Goal: Task Accomplishment & Management: Use online tool/utility

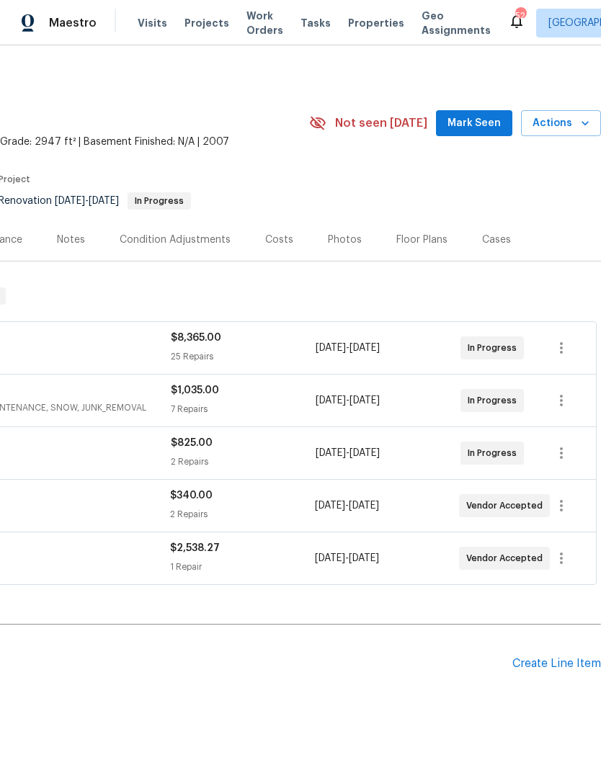
scroll to position [0, 213]
click at [479, 127] on span "Mark Seen" at bounding box center [473, 124] width 53 height 18
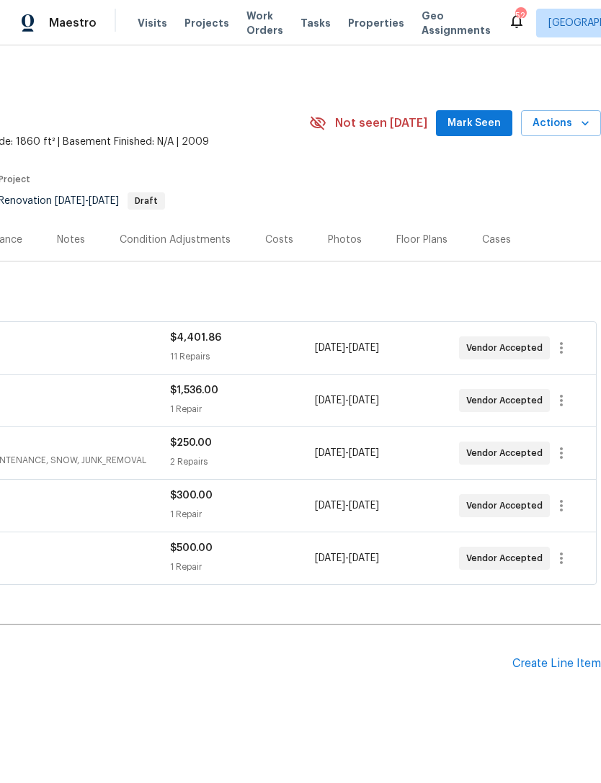
scroll to position [0, 213]
click at [477, 121] on span "Mark Seen" at bounding box center [473, 124] width 53 height 18
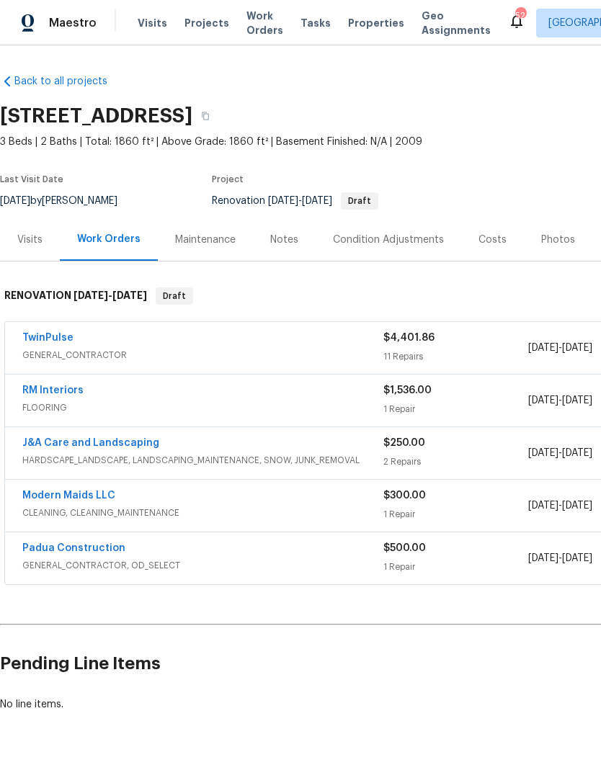
scroll to position [0, 0]
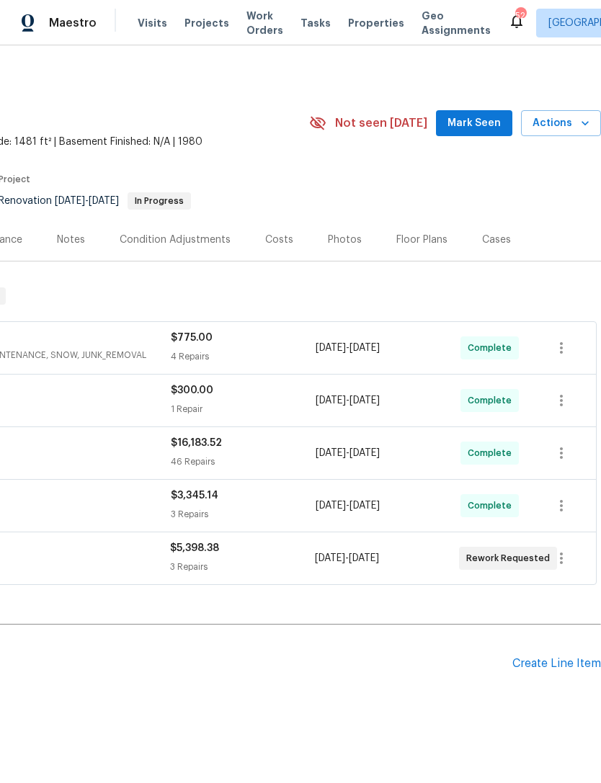
scroll to position [0, 213]
click at [478, 117] on span "Mark Seen" at bounding box center [473, 124] width 53 height 18
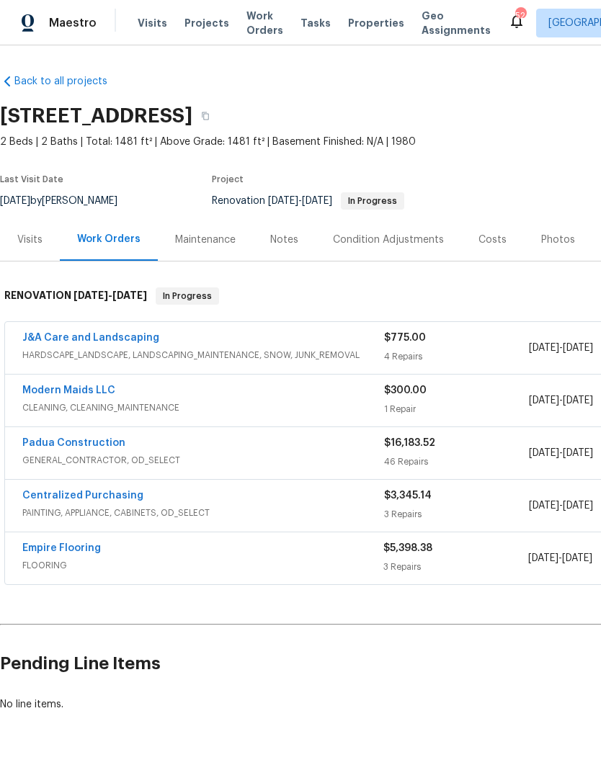
scroll to position [0, 0]
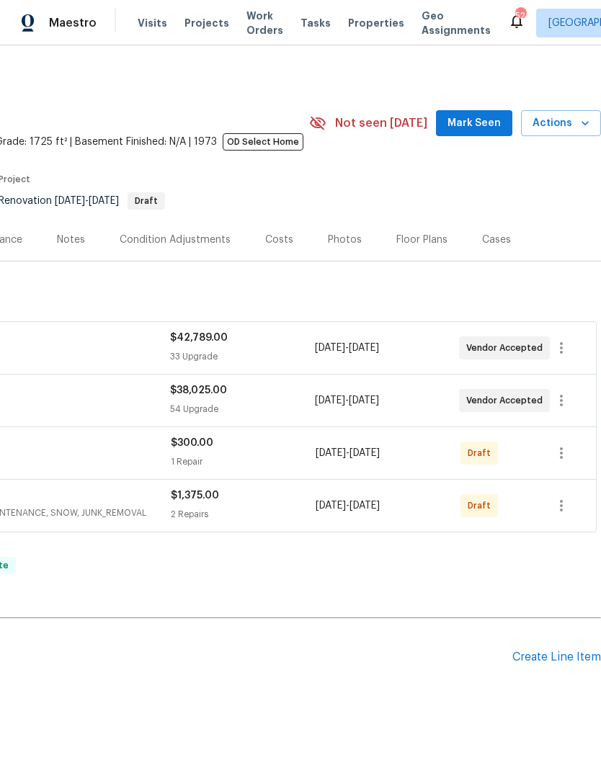
scroll to position [0, 213]
click at [479, 118] on span "Mark Seen" at bounding box center [473, 124] width 53 height 18
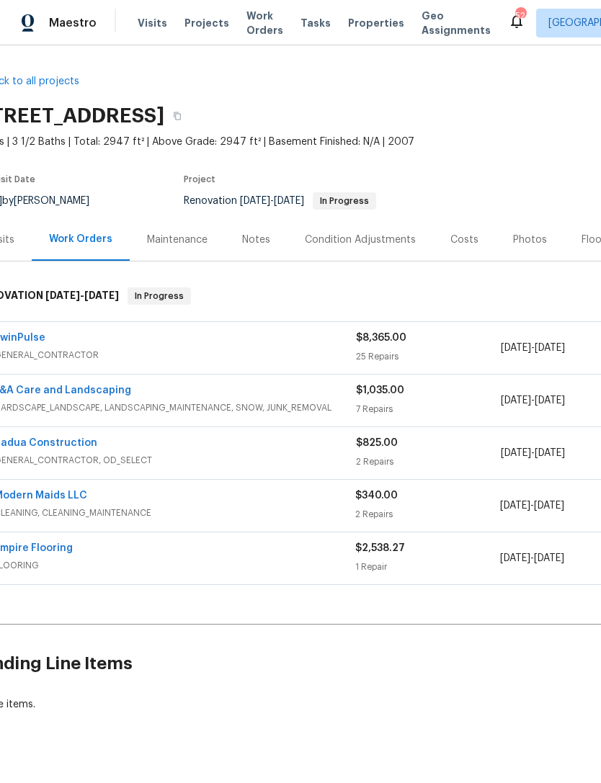
scroll to position [0, 35]
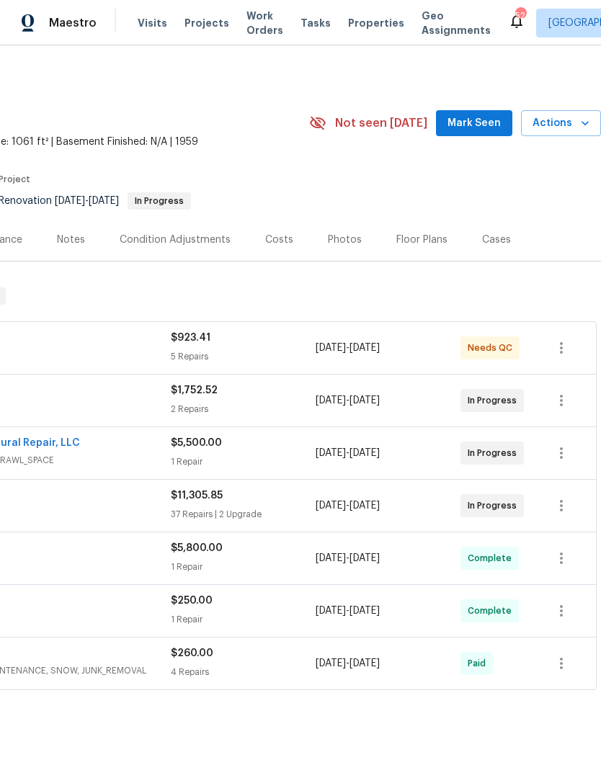
scroll to position [0, 213]
click at [471, 128] on span "Mark Seen" at bounding box center [473, 124] width 53 height 18
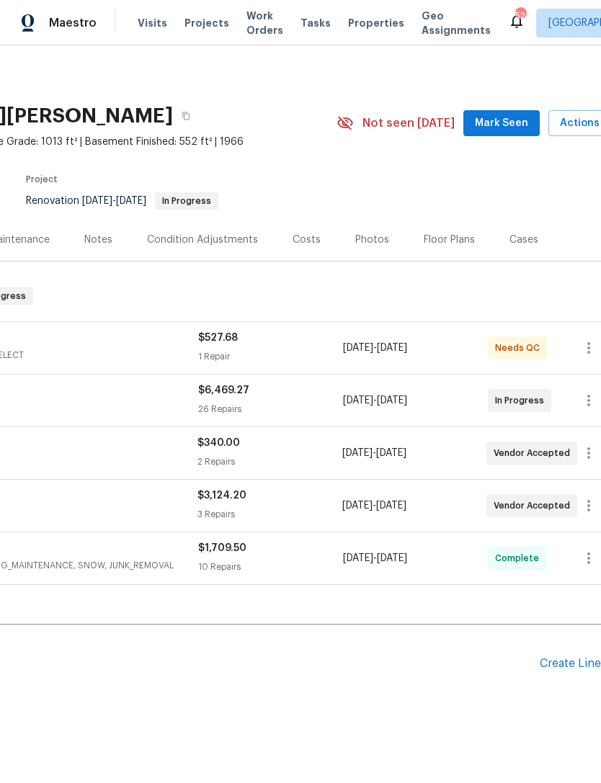
scroll to position [0, 196]
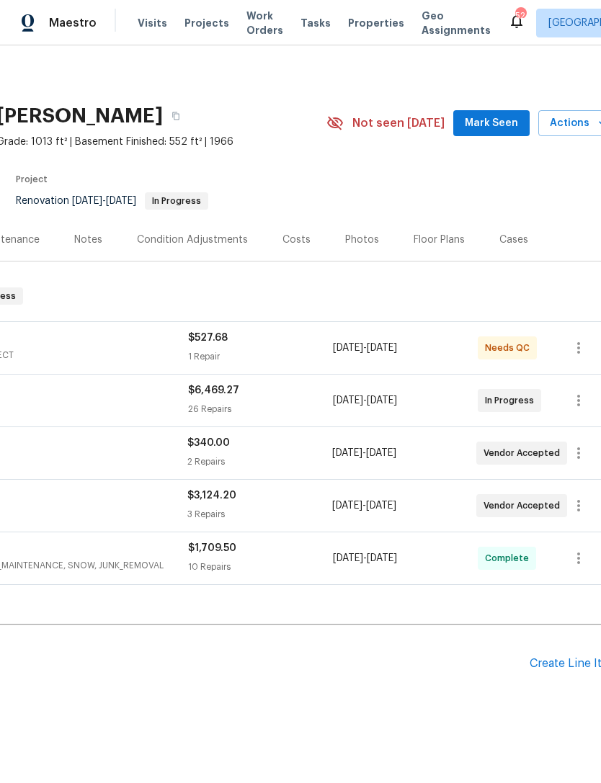
click at [508, 118] on span "Mark Seen" at bounding box center [491, 124] width 53 height 18
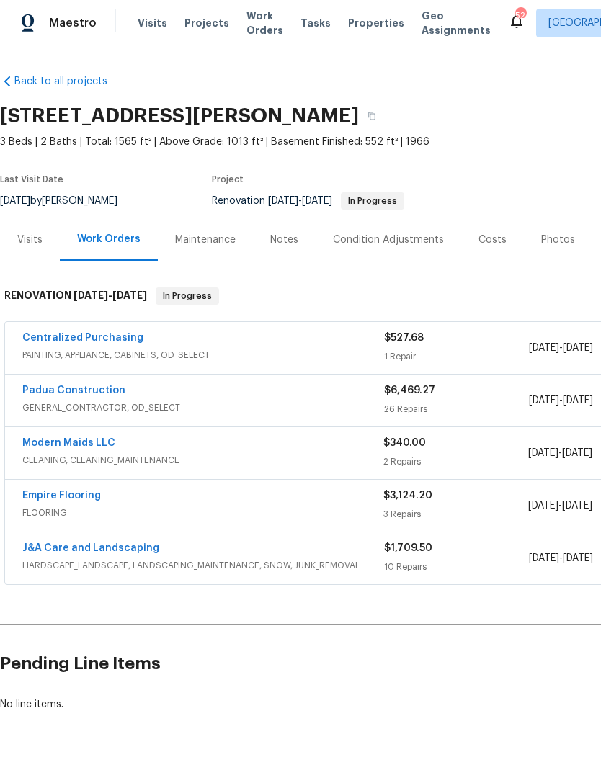
scroll to position [0, 0]
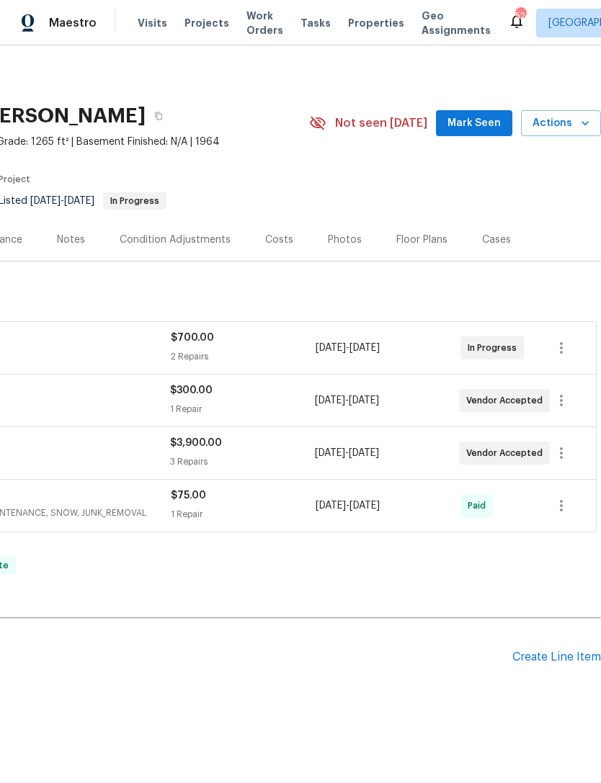
scroll to position [0, 213]
click at [484, 128] on span "Mark Seen" at bounding box center [473, 124] width 53 height 18
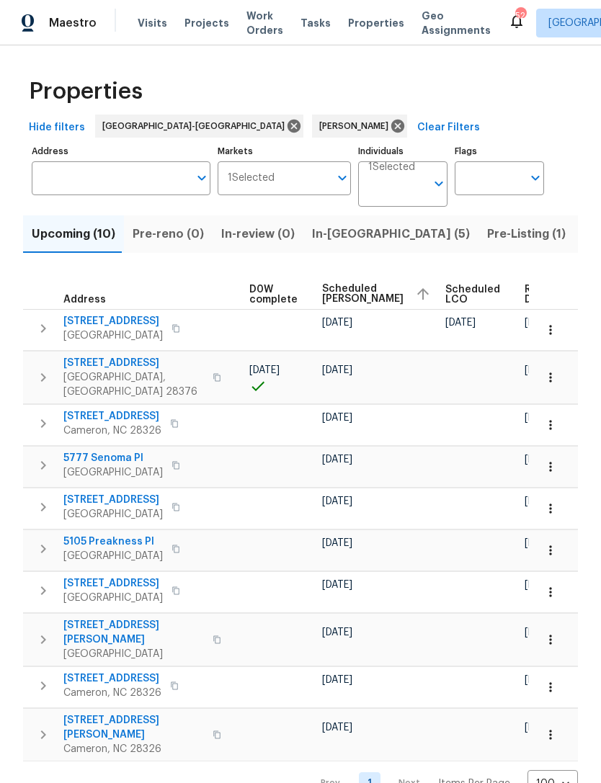
scroll to position [0, 380]
click at [552, 370] on icon "button" at bounding box center [550, 377] width 14 height 14
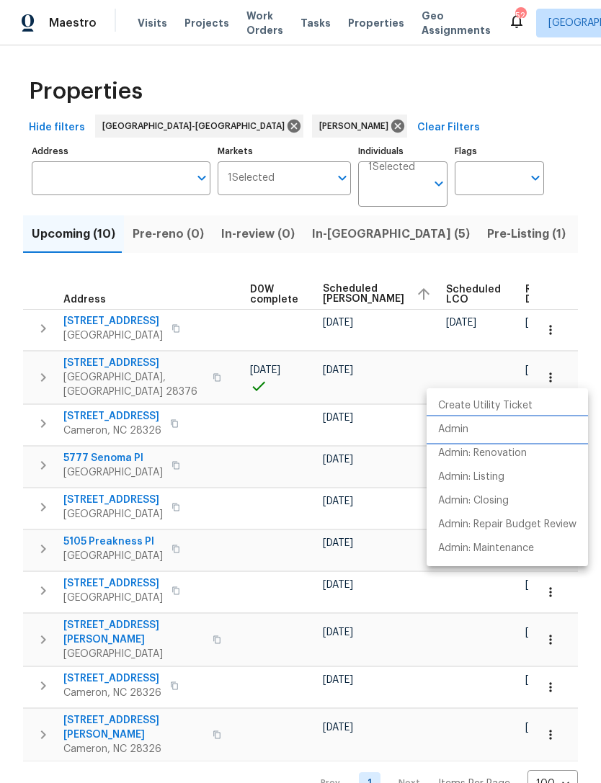
click at [460, 430] on p "Admin" at bounding box center [453, 429] width 30 height 15
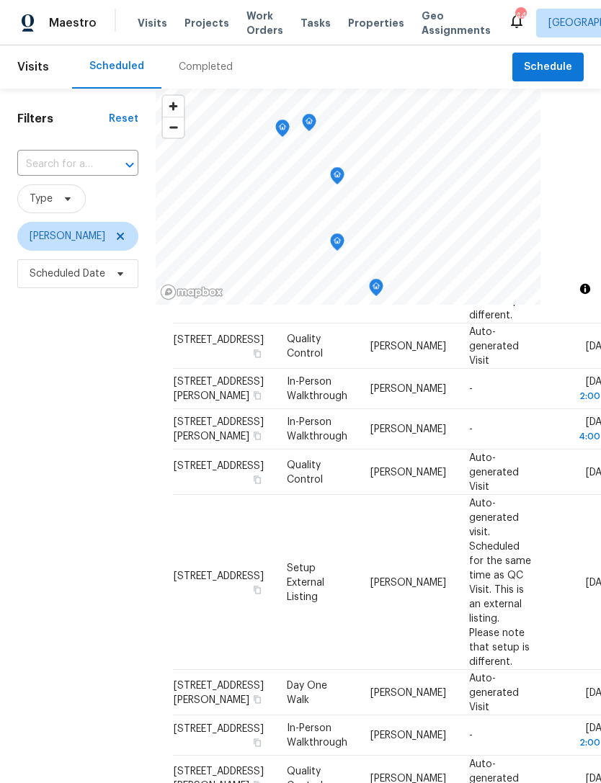
scroll to position [254, 0]
click at [0, 0] on icon at bounding box center [0, 0] width 0 height 0
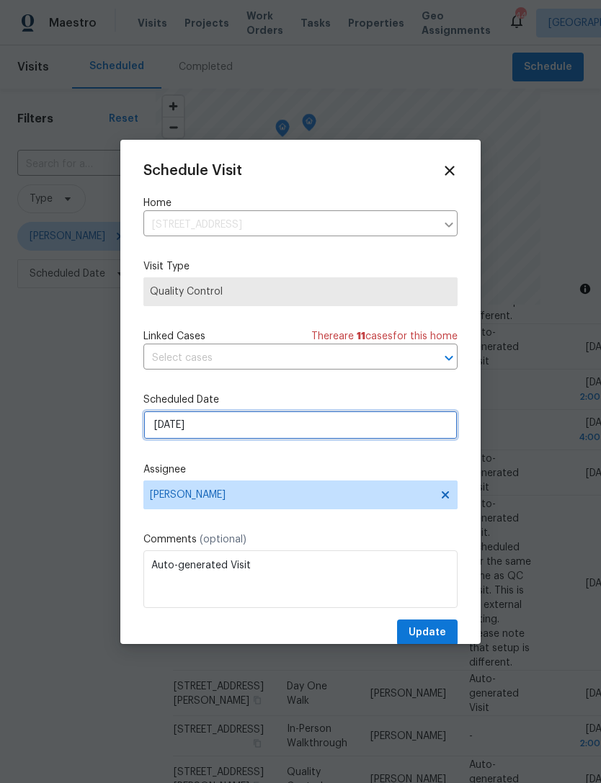
click at [246, 437] on input "[DATE]" at bounding box center [300, 425] width 314 height 29
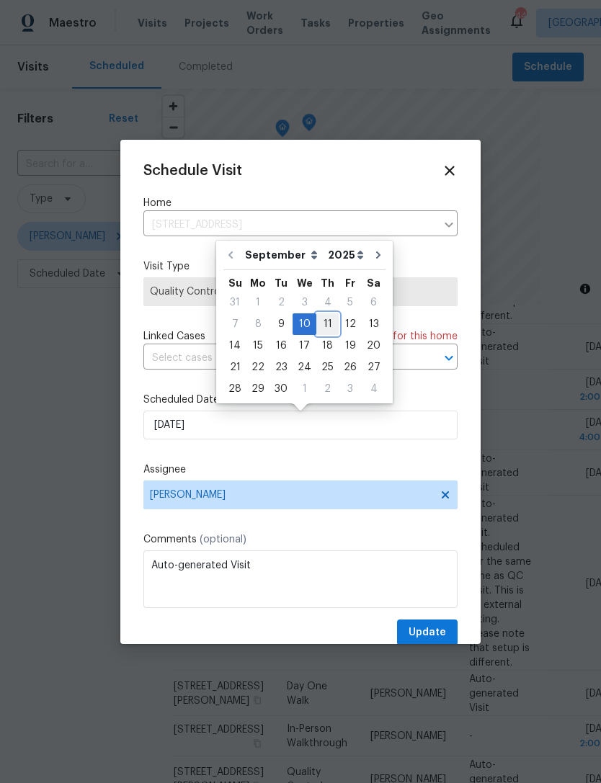
click at [321, 324] on div "11" at bounding box center [327, 324] width 22 height 20
type input "[DATE]"
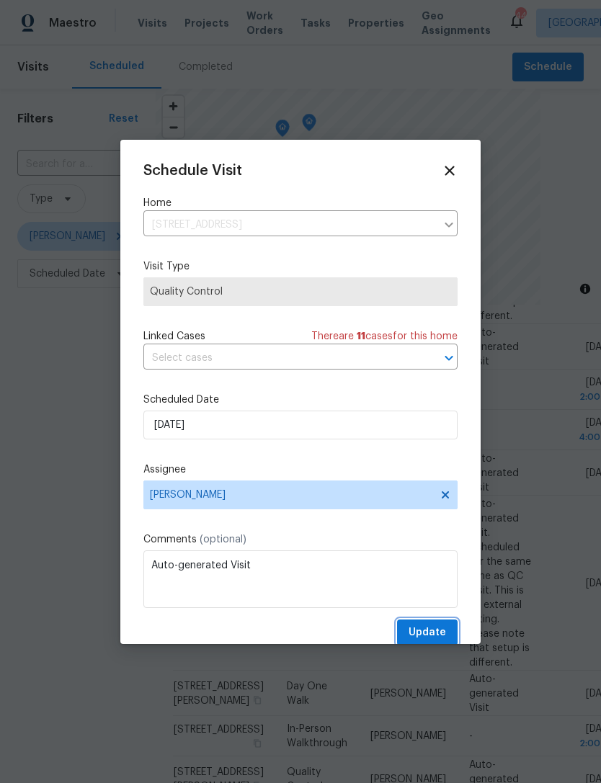
click at [423, 632] on span "Update" at bounding box center [426, 633] width 37 height 18
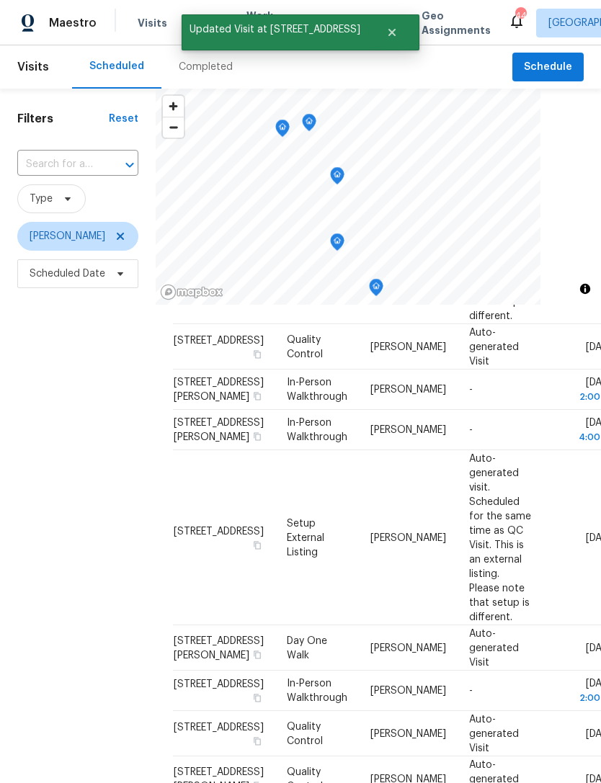
click at [68, 627] on div "Filters Reset ​ Type [PERSON_NAME] Scheduled Date" at bounding box center [78, 510] width 156 height 843
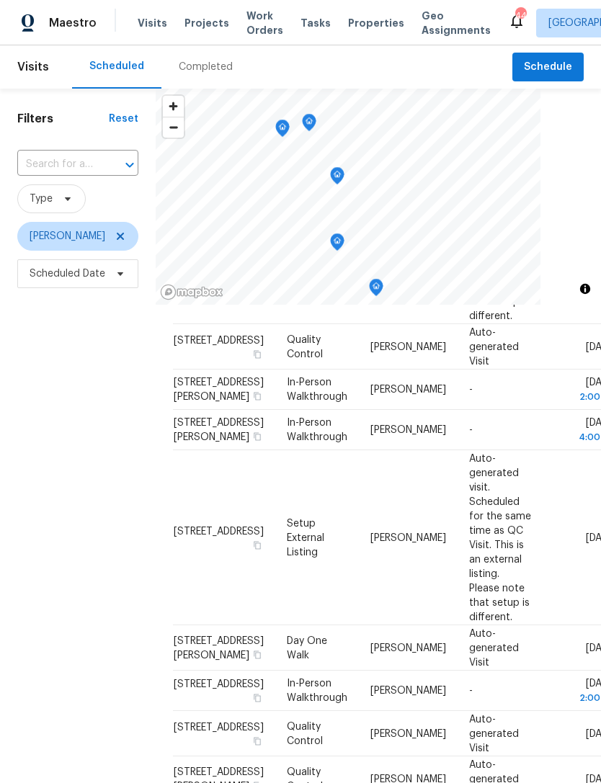
click at [0, 0] on icon at bounding box center [0, 0] width 0 height 0
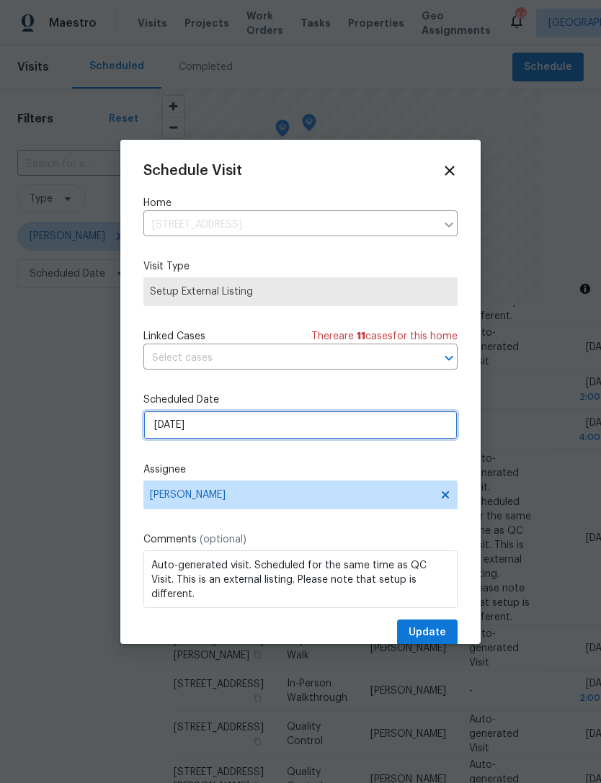
click at [249, 420] on input "[DATE]" at bounding box center [300, 425] width 314 height 29
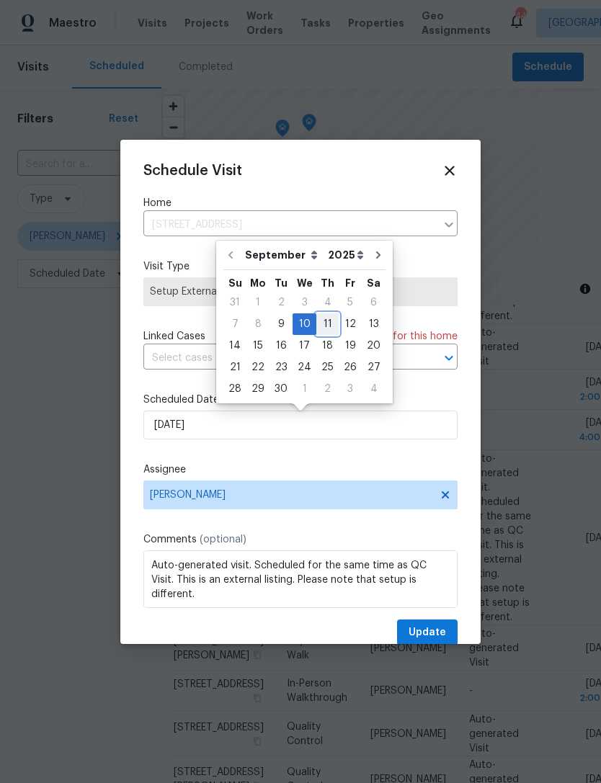
click at [328, 321] on div "11" at bounding box center [327, 324] width 22 height 20
type input "[DATE]"
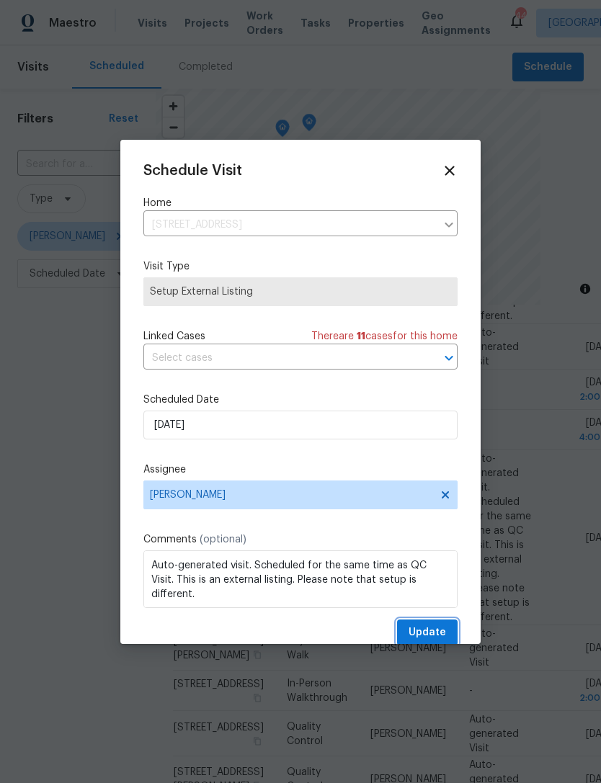
click at [442, 633] on span "Update" at bounding box center [426, 633] width 37 height 18
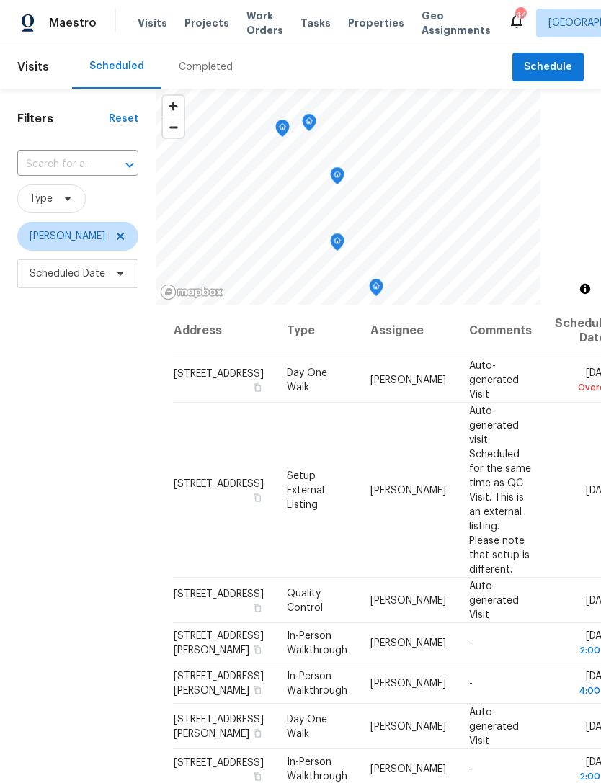
scroll to position [0, 0]
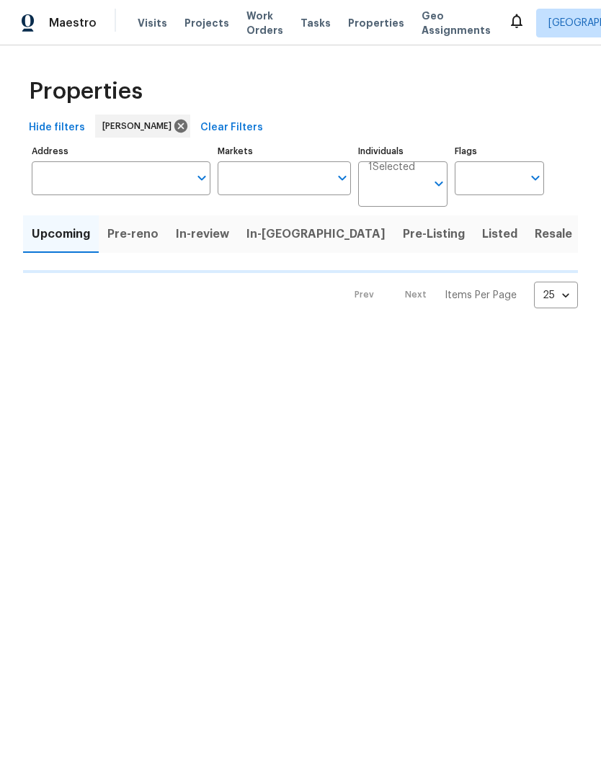
type input "100"
